Goal: Task Accomplishment & Management: Complete application form

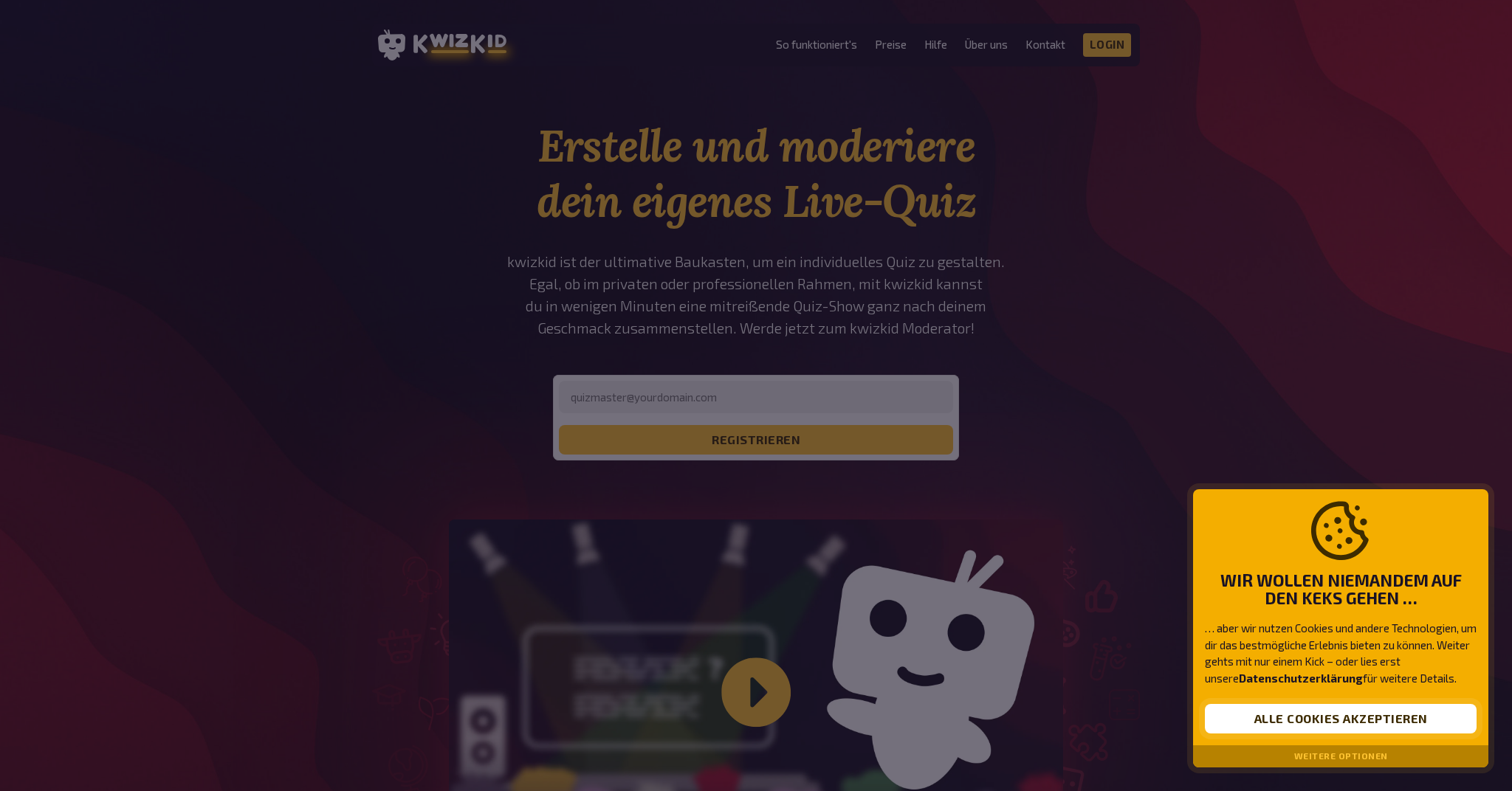
click at [1351, 720] on button "Alle Cookies akzeptieren" at bounding box center [1340, 719] width 271 height 30
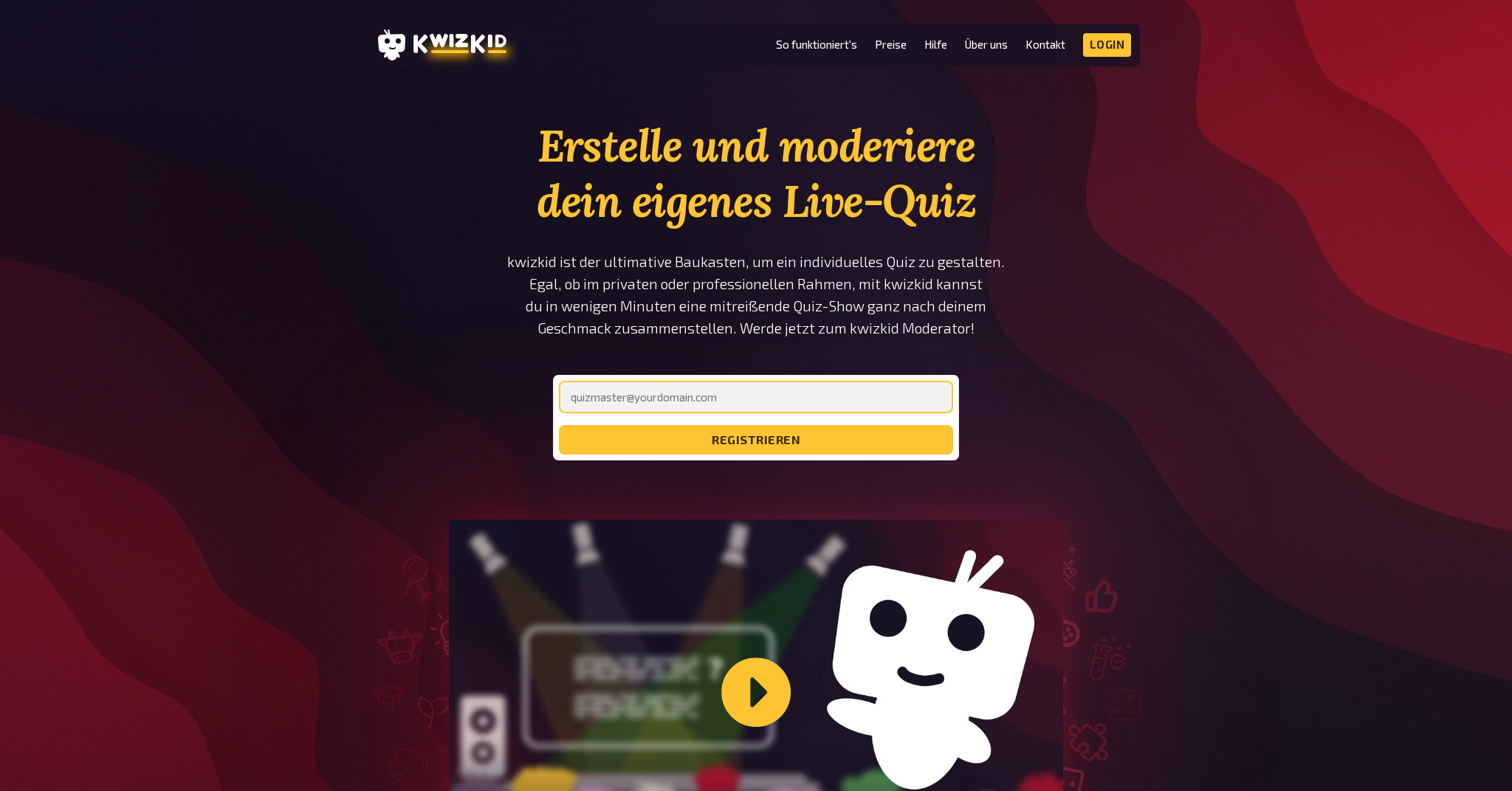
click at [659, 384] on input "email" at bounding box center [756, 397] width 394 height 33
drag, startPoint x: 882, startPoint y: 340, endPoint x: 821, endPoint y: 400, distance: 85.6
click at [821, 400] on input "glm" at bounding box center [756, 397] width 394 height 33
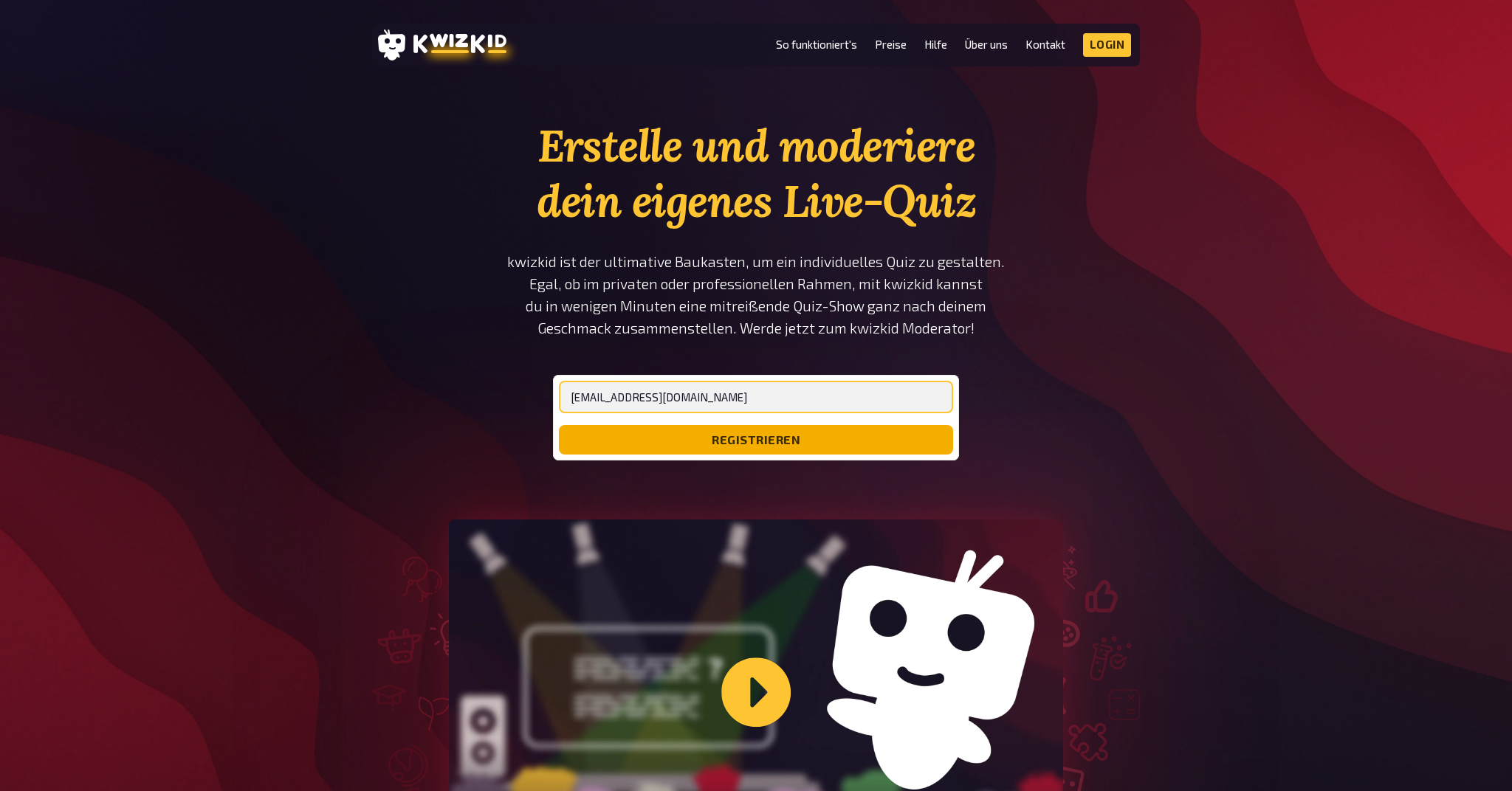
type input "glm@gemsger.eu"
click at [845, 428] on button "registrieren" at bounding box center [756, 439] width 394 height 30
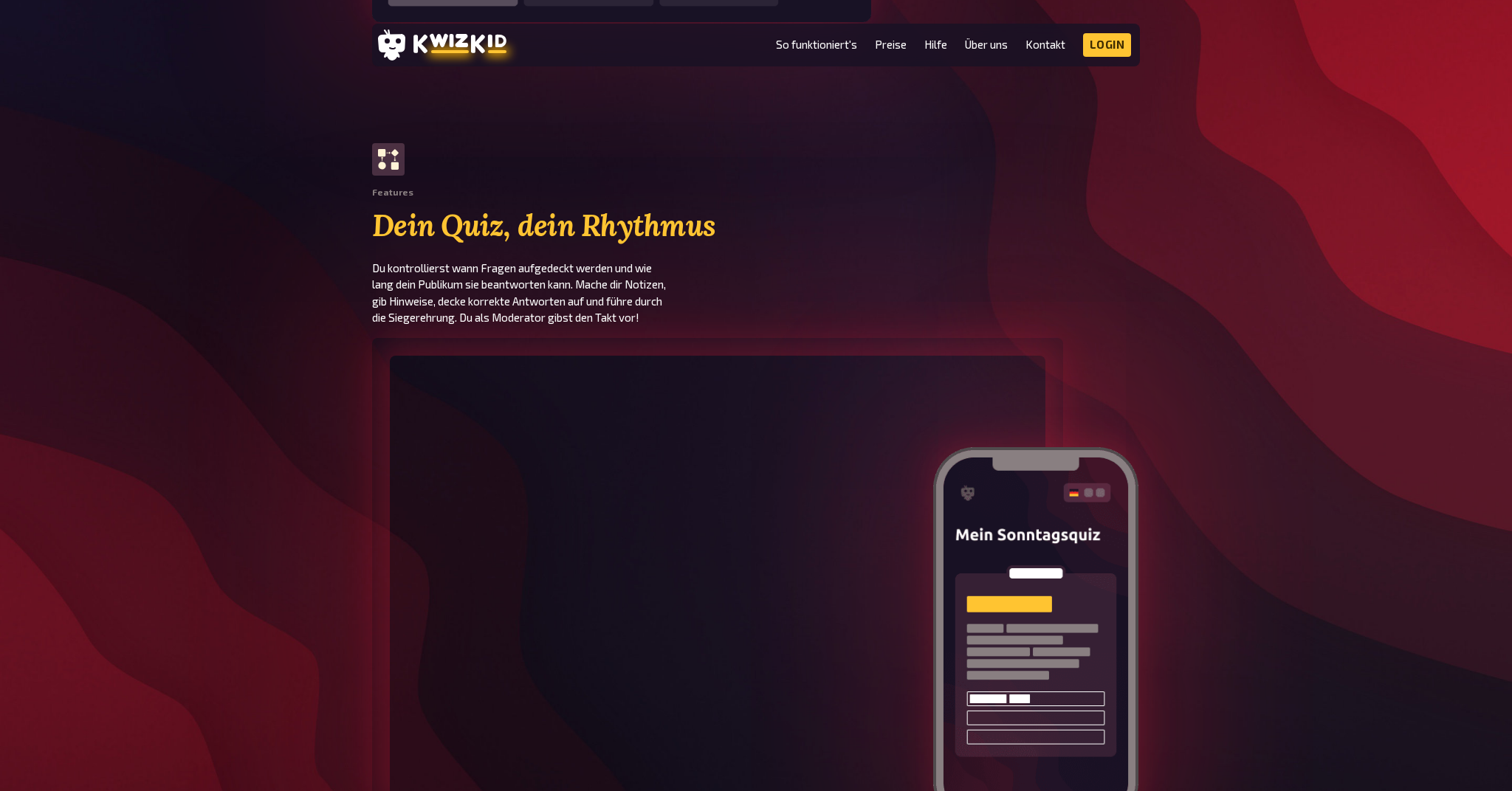
scroll to position [1562, 0]
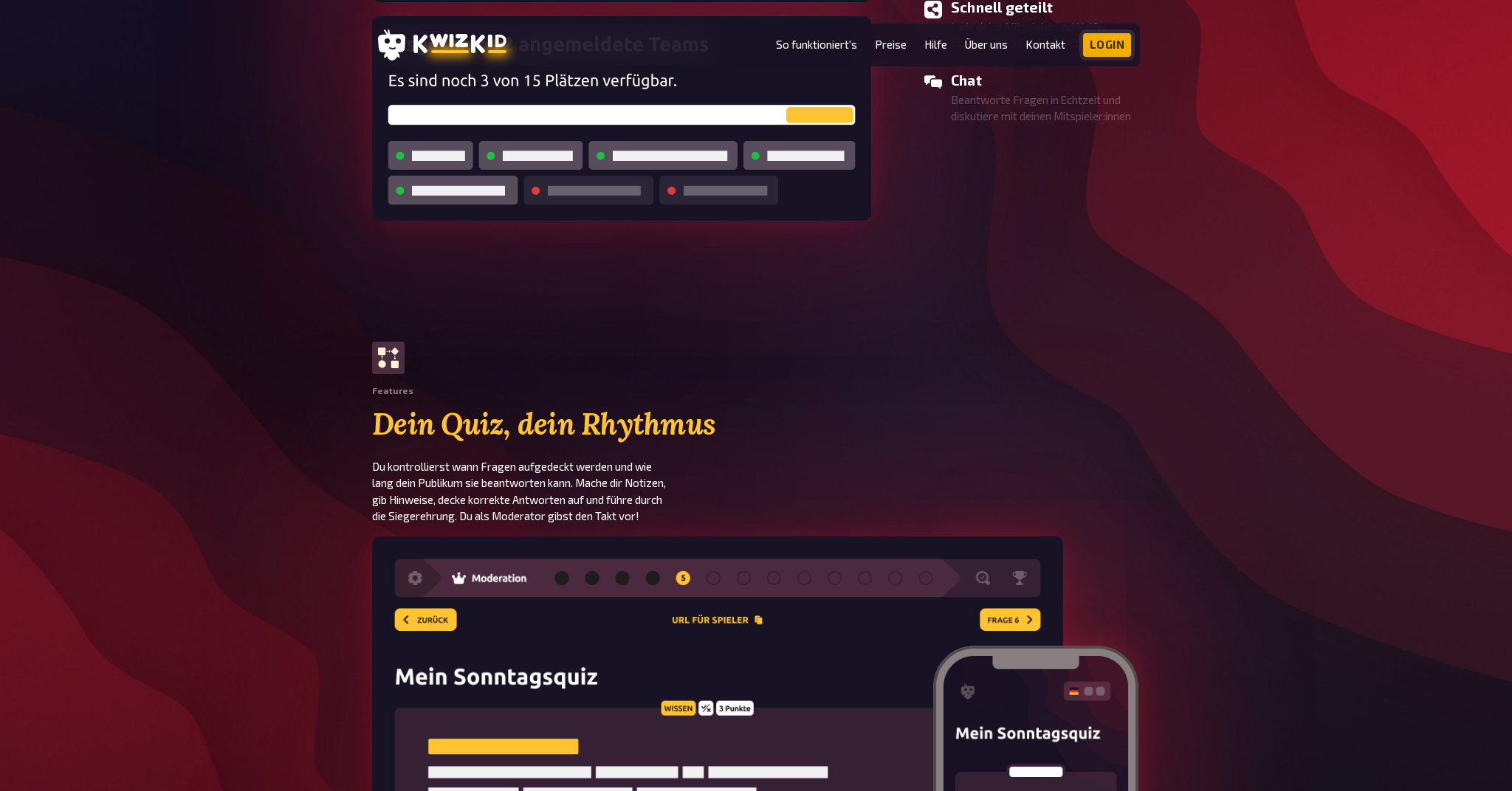
click at [1115, 43] on link "Login" at bounding box center [1107, 45] width 49 height 24
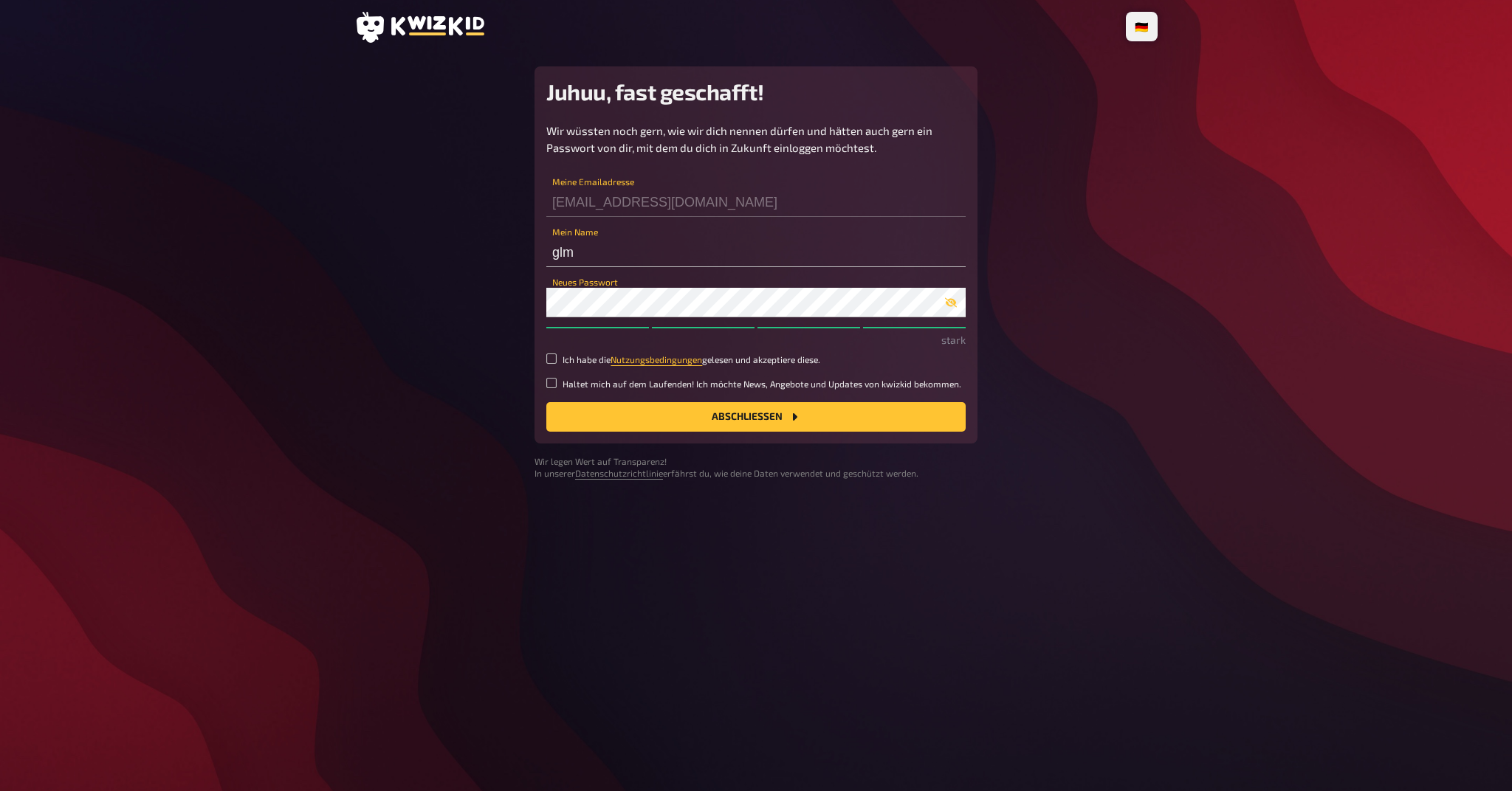
click at [846, 500] on div "🇩🇪 Deutsch 🇬🇧 English 🇳🇱 Nederlands Juhuu, fast geschafft! Wir wüssten noch ger…" at bounding box center [756, 395] width 827 height 791
click at [548, 354] on input "Ich habe die Nutzungsbedingungen gelesen und akzeptiere diese." at bounding box center [551, 358] width 10 height 10
checkbox input "true"
click at [657, 418] on button "Abschließen" at bounding box center [756, 417] width 420 height 30
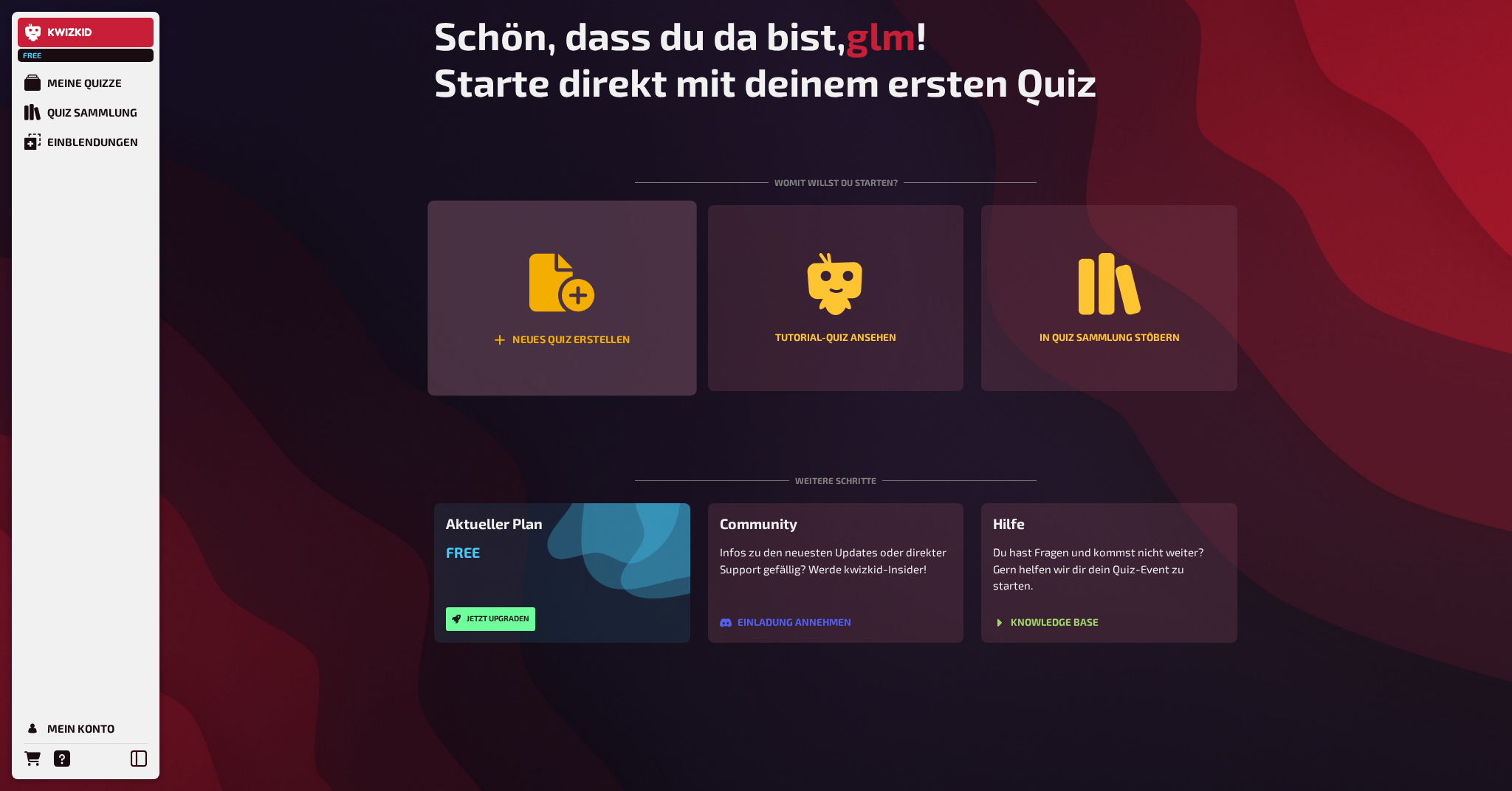
click at [543, 295] on icon "Neues Quiz erstellen" at bounding box center [562, 283] width 65 height 58
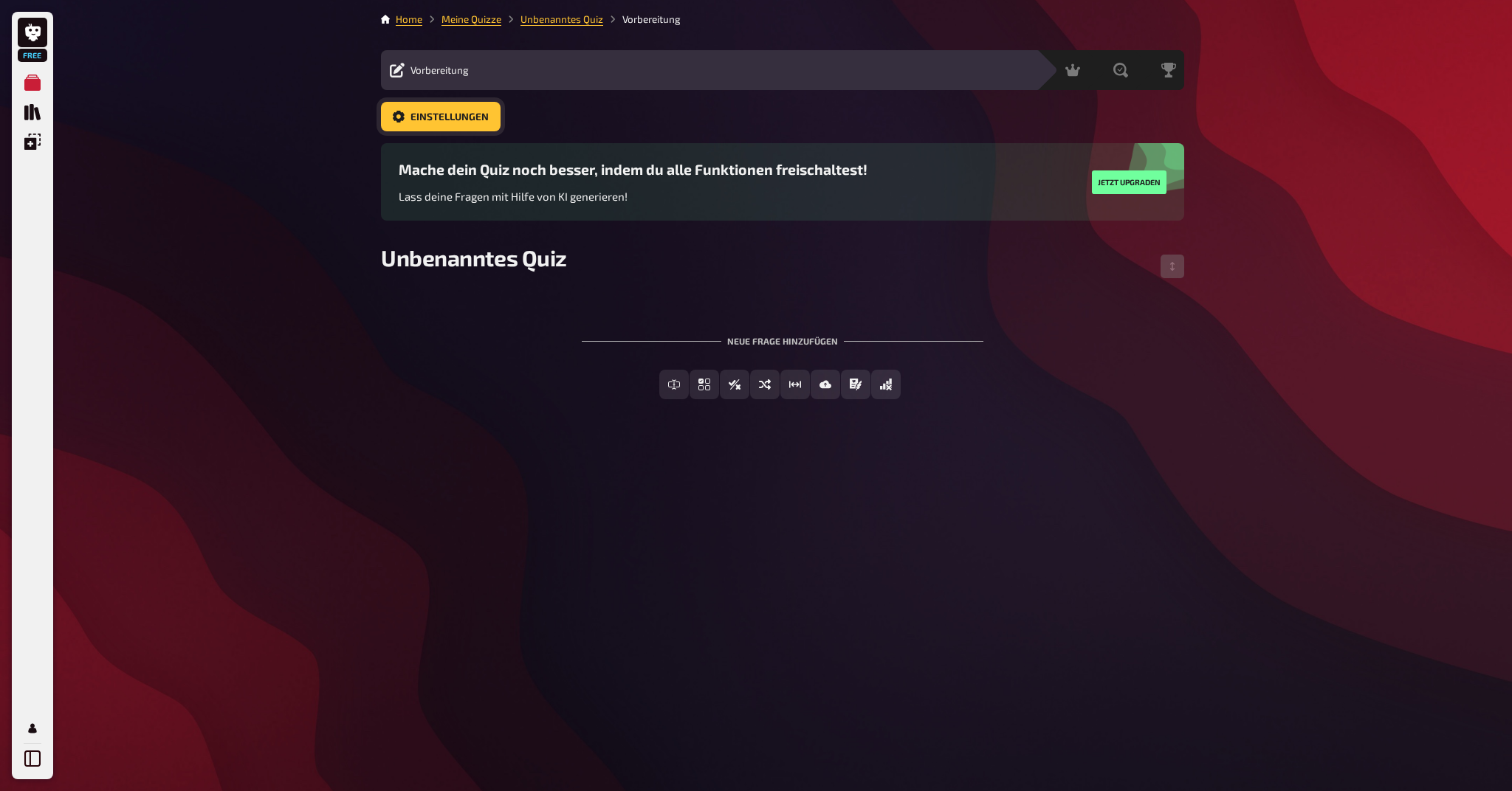
click at [460, 114] on span "Einstellungen" at bounding box center [449, 117] width 79 height 10
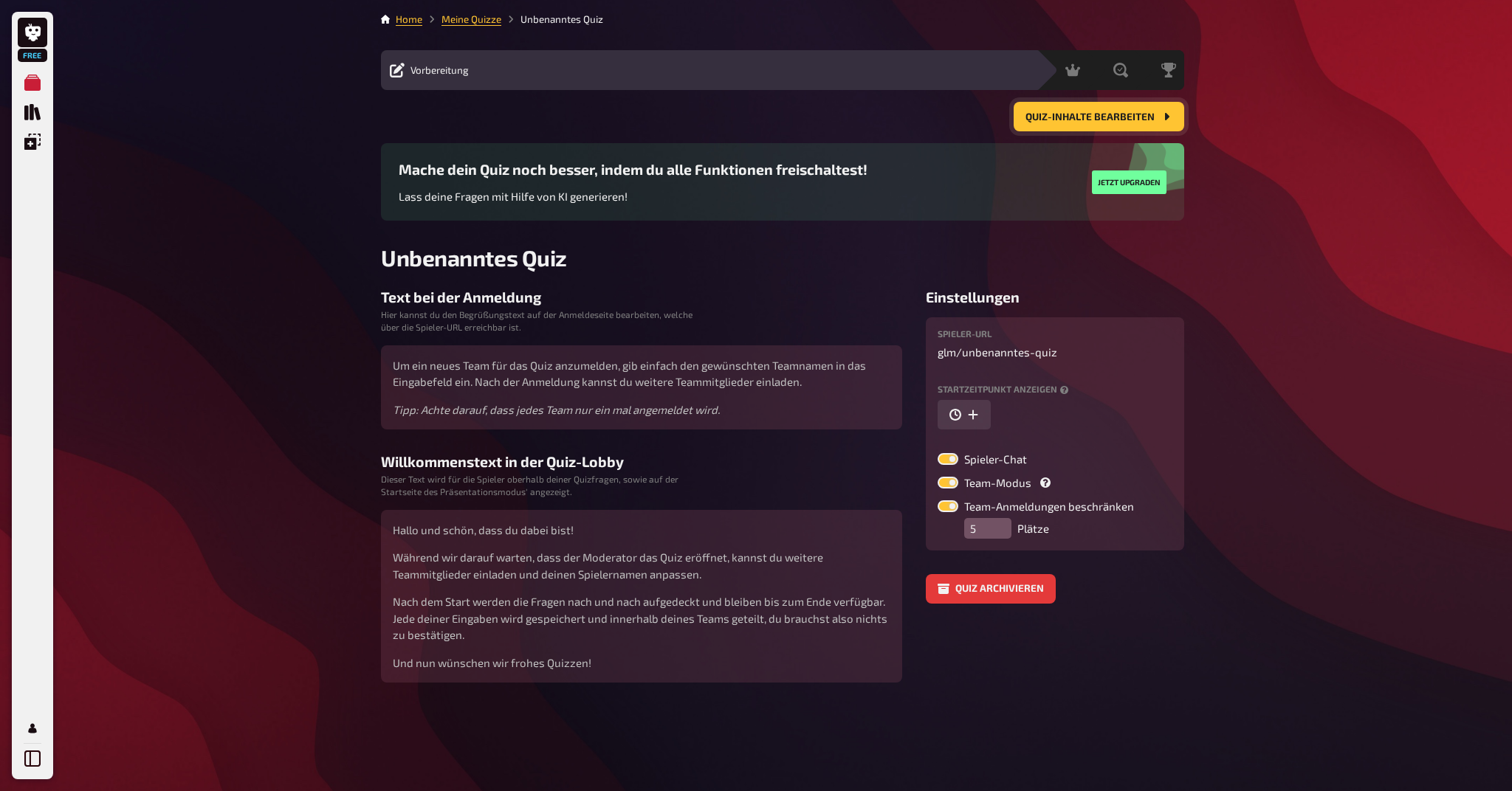
click at [1127, 118] on span "Quiz-Inhalte bearbeiten" at bounding box center [1090, 117] width 129 height 10
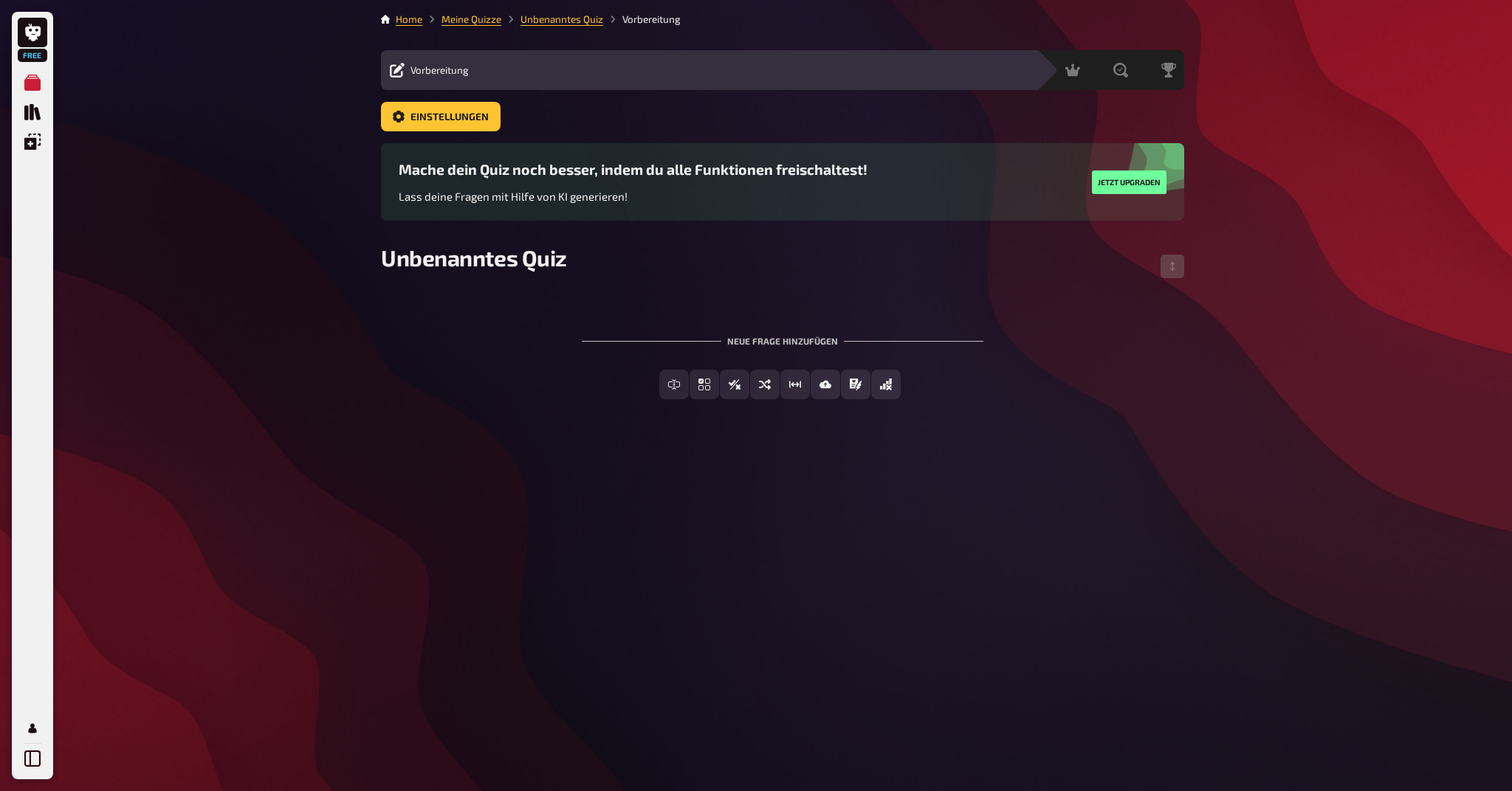
click at [1223, 347] on div "Free Meine Quizze Quiz Sammlung Einblendungen Mein Konto Home Meine Quizze Unbe…" at bounding box center [756, 395] width 1512 height 791
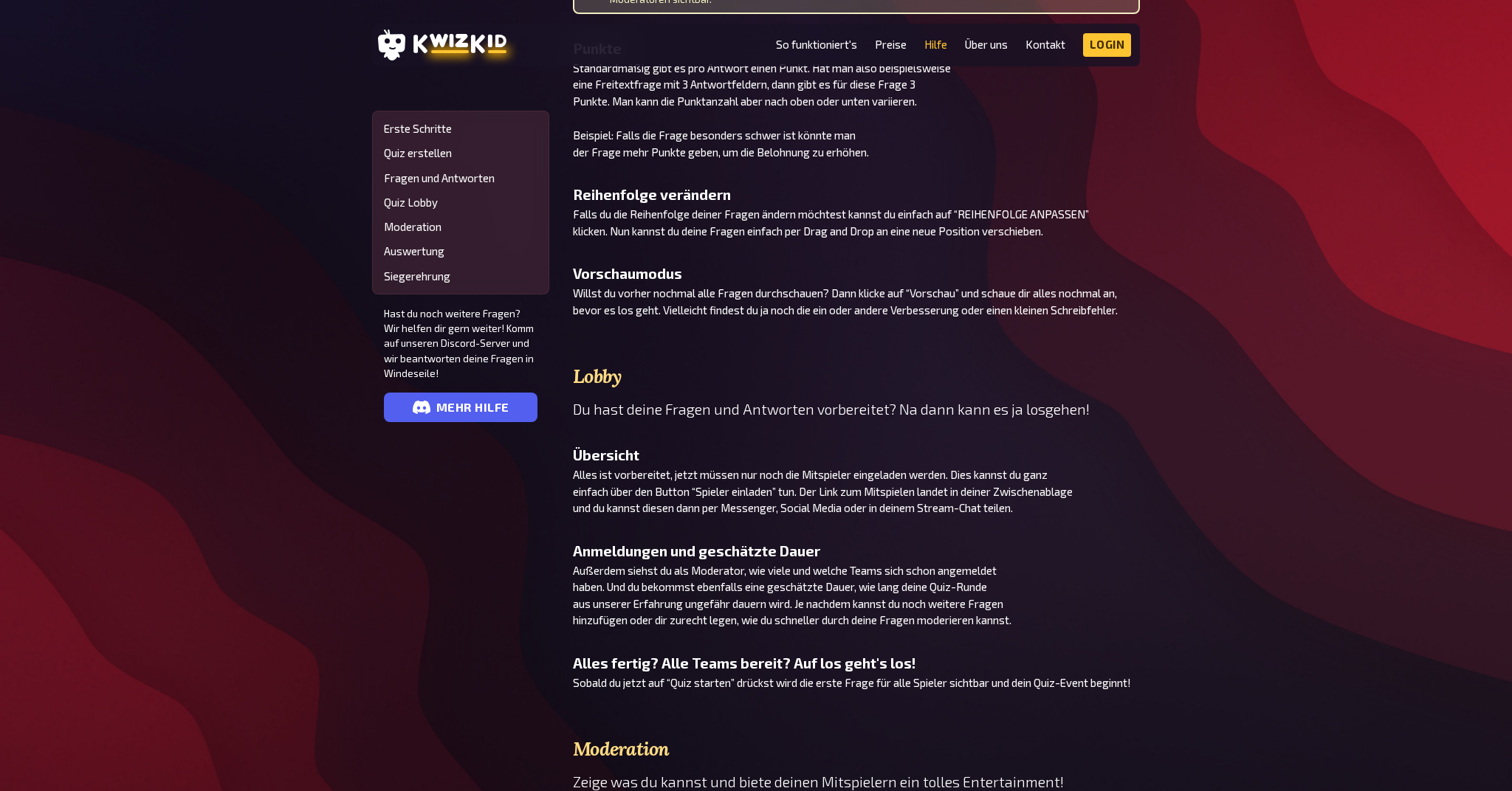
scroll to position [2158, 0]
